Goal: Task Accomplishment & Management: Complete application form

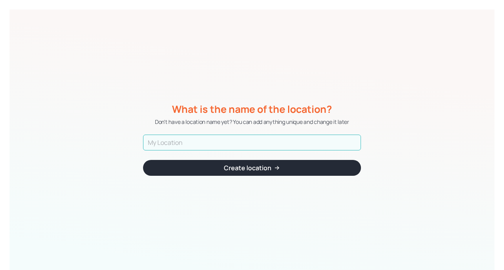
click at [274, 146] on input "text" at bounding box center [252, 143] width 218 height 16
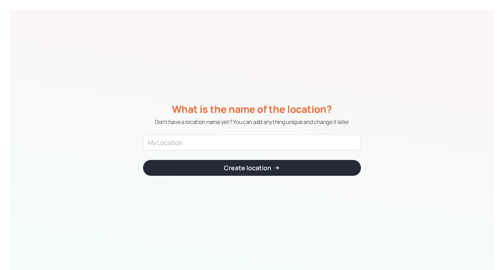
click at [259, 169] on div "Create location" at bounding box center [248, 168] width 48 height 6
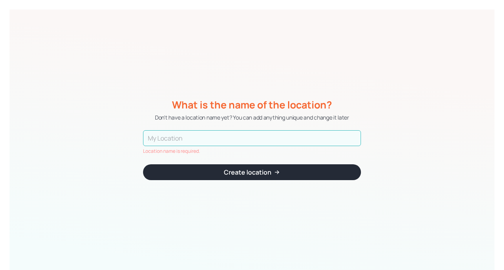
click at [262, 134] on input "text" at bounding box center [252, 138] width 218 height 16
type input "[GEOGRAPHIC_DATA]"
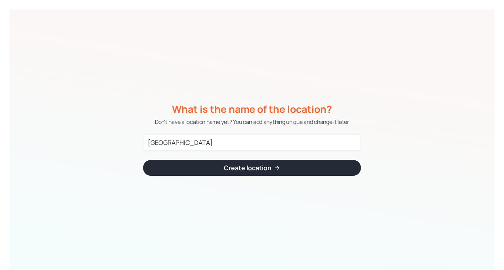
click at [227, 176] on div "What is the name of the location? Don't have a location name yet? You can add a…" at bounding box center [252, 140] width 218 height 261
click at [242, 175] on button "Create location" at bounding box center [252, 168] width 218 height 16
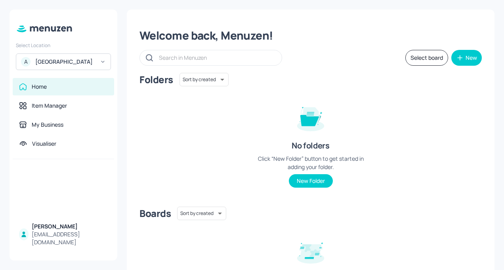
click at [300, 32] on div "Welcome back, Menuzen!" at bounding box center [310, 36] width 342 height 14
click at [71, 242] on div "[EMAIL_ADDRESS][DOMAIN_NAME]" at bounding box center [70, 239] width 76 height 16
